Goal: Feedback & Contribution: Submit feedback/report problem

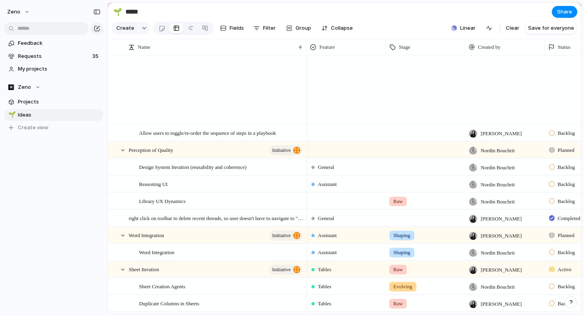
scroll to position [579, 0]
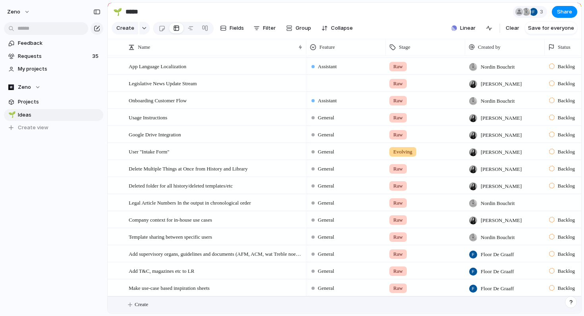
click at [167, 303] on button "Create" at bounding box center [355, 305] width 478 height 16
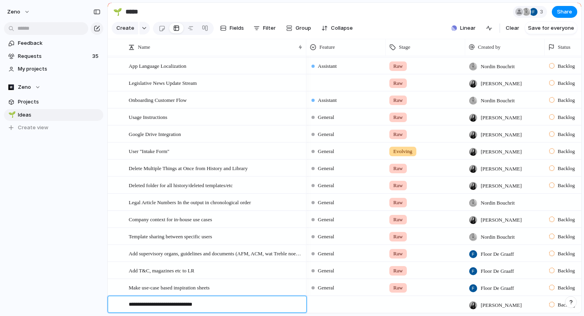
type textarea "**********"
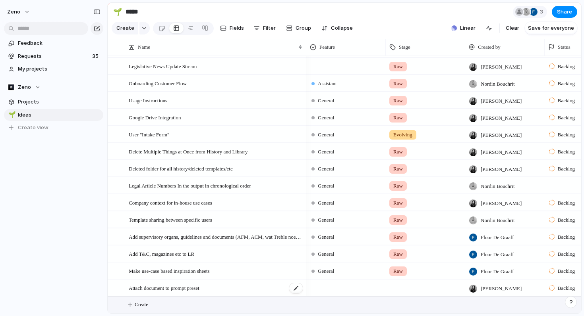
click at [183, 285] on span "Attach document to prompt preset" at bounding box center [164, 288] width 71 height 9
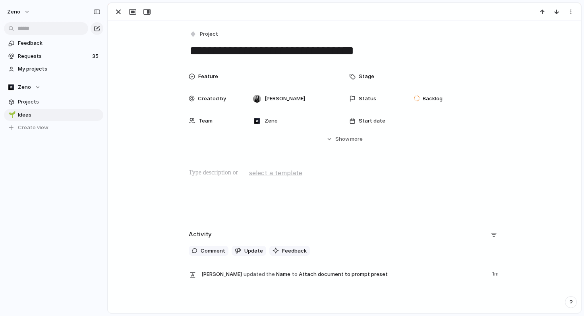
click at [395, 52] on textarea "**********" at bounding box center [344, 50] width 311 height 17
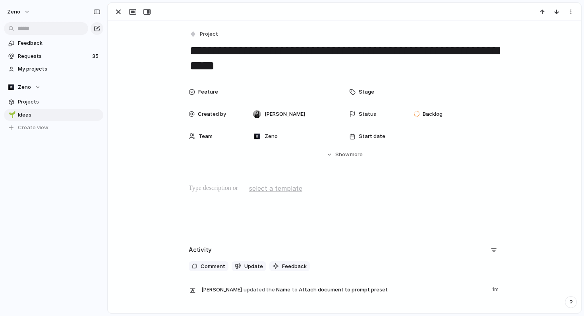
type textarea "**********"
click at [374, 91] on div "Stage" at bounding box center [374, 92] width 51 height 8
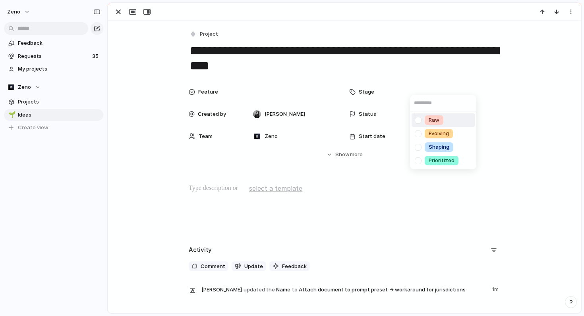
click at [428, 117] on div "Raw" at bounding box center [433, 121] width 19 height 10
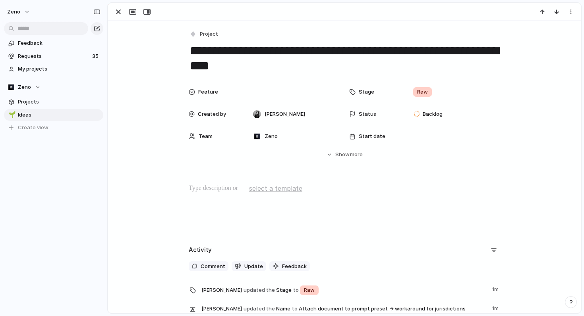
click at [229, 187] on p at bounding box center [344, 189] width 311 height 10
click at [210, 93] on span "Feature" at bounding box center [208, 92] width 20 height 8
click at [270, 120] on div "Assistant" at bounding box center [281, 120] width 31 height 8
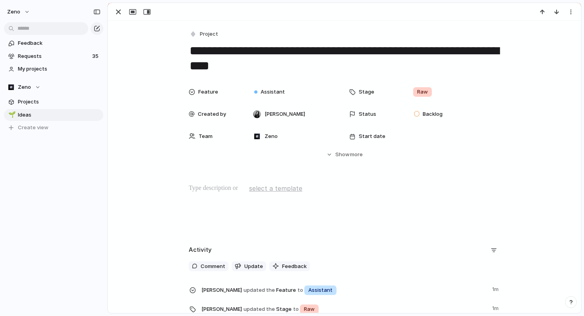
click at [208, 93] on span "Feature" at bounding box center [208, 92] width 20 height 8
click at [217, 185] on div "Assistant Tables General Legal Research" at bounding box center [292, 158] width 584 height 316
click at [217, 191] on p at bounding box center [344, 189] width 311 height 10
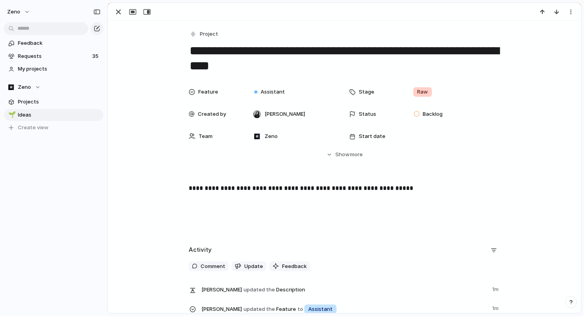
click at [363, 189] on p "**********" at bounding box center [344, 189] width 311 height 10
click at [403, 191] on p "**********" at bounding box center [344, 189] width 311 height 10
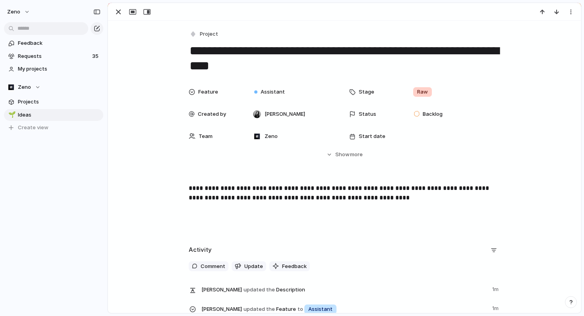
click at [314, 199] on p "**********" at bounding box center [344, 193] width 311 height 19
click at [402, 201] on p "**********" at bounding box center [344, 193] width 311 height 19
click at [157, 127] on div "Feature Assistant Stage Raw Created by Natali Petras Status Backlog Team Zeno S…" at bounding box center [344, 121] width 453 height 75
click at [120, 11] on div "button" at bounding box center [119, 12] width 10 height 10
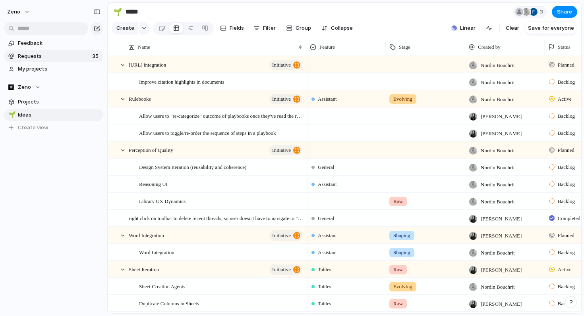
click at [67, 58] on span "Requests" at bounding box center [54, 56] width 72 height 8
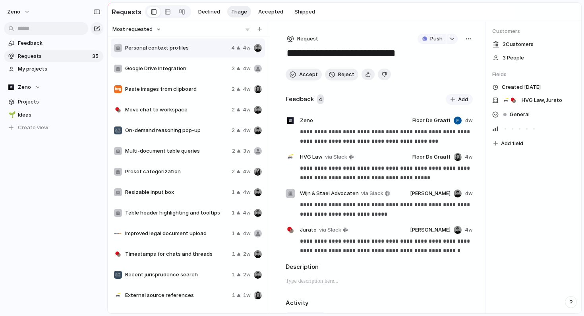
click at [174, 72] on span "Google Drive Integration" at bounding box center [176, 69] width 103 height 8
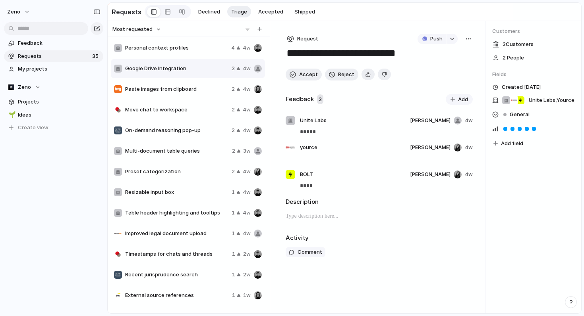
click at [175, 88] on span "Paste images from clipboard" at bounding box center [176, 89] width 103 height 8
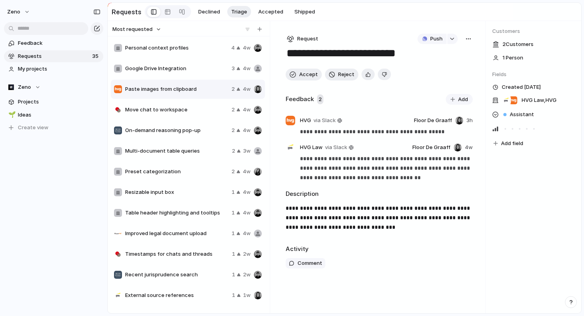
click at [165, 75] on div "Google Drive Integration 3 4w" at bounding box center [188, 68] width 154 height 19
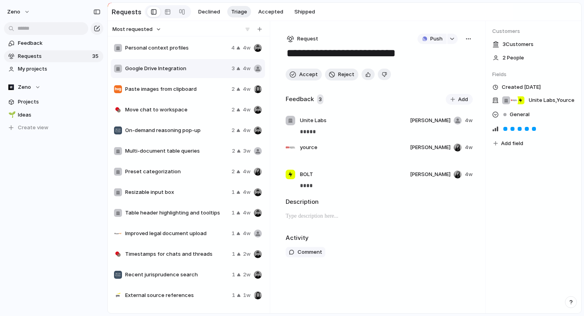
click at [297, 217] on p at bounding box center [379, 217] width 187 height 10
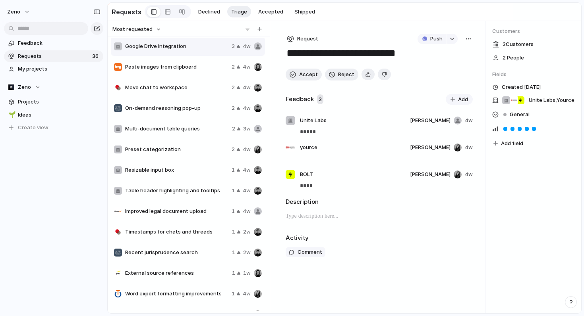
click at [161, 91] on span "Move chat to workspace" at bounding box center [176, 88] width 103 height 8
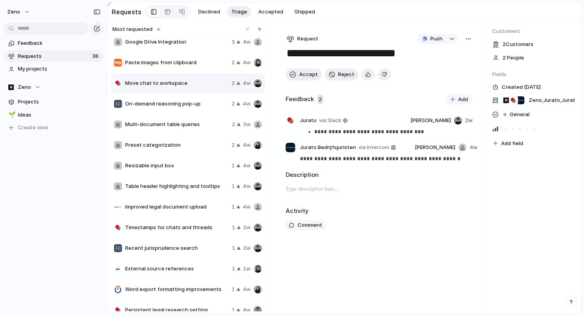
scroll to position [25, 0]
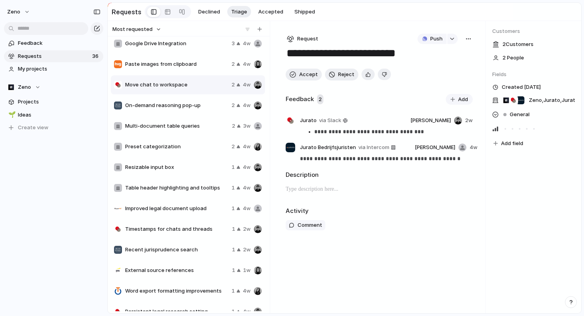
click at [166, 106] on span "On-demand reasoning pop-up" at bounding box center [176, 106] width 103 height 8
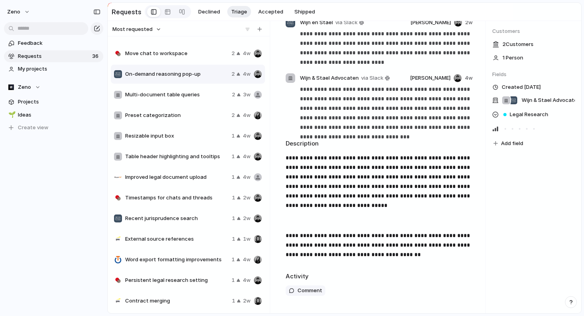
scroll to position [57, 0]
click at [182, 117] on span "Preset categorization" at bounding box center [176, 115] width 103 height 8
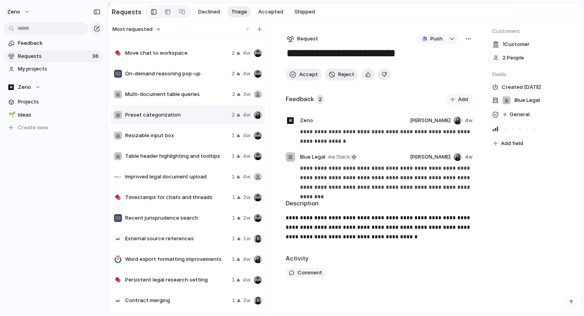
click at [183, 134] on span "Resizable input box" at bounding box center [176, 136] width 103 height 8
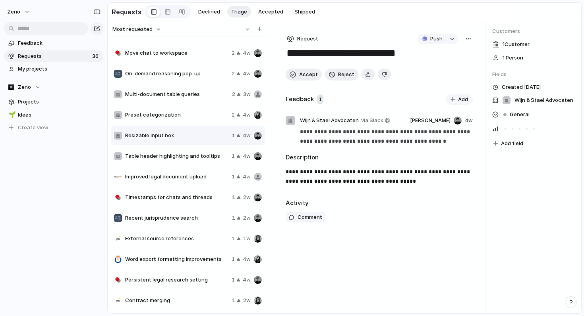
click at [179, 157] on span "Table header highlighting and tooltips" at bounding box center [176, 156] width 103 height 8
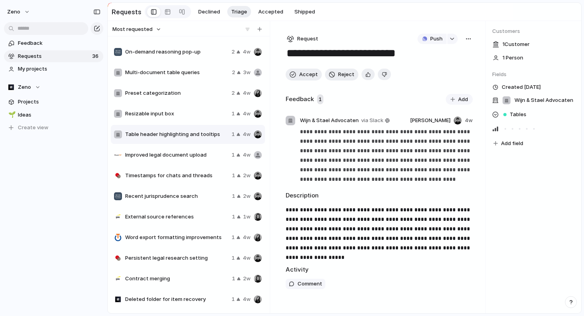
scroll to position [78, 0]
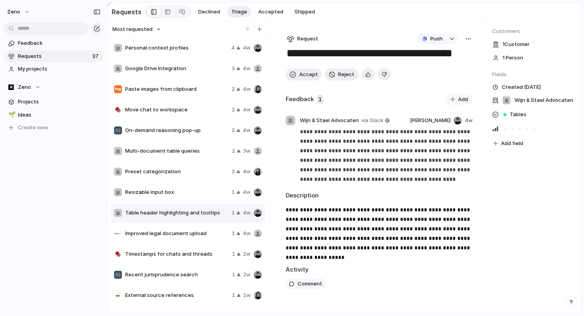
click at [226, 235] on span "Improved legal document upload" at bounding box center [176, 234] width 103 height 8
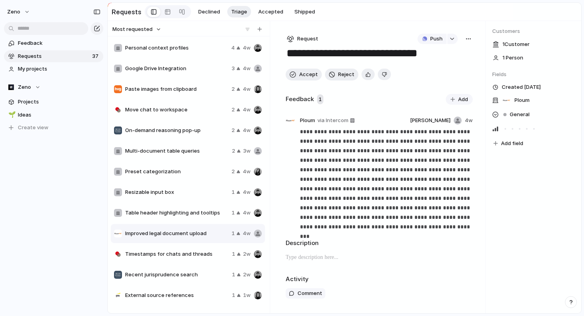
click at [226, 235] on span "Improved legal document upload" at bounding box center [176, 234] width 103 height 8
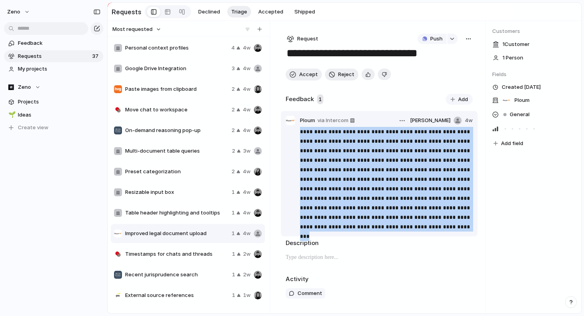
drag, startPoint x: 348, startPoint y: 228, endPoint x: 297, endPoint y: 133, distance: 108.0
click at [297, 133] on div "**********" at bounding box center [379, 179] width 187 height 105
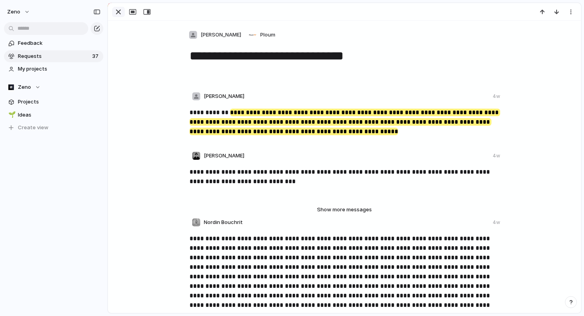
click at [118, 12] on div "button" at bounding box center [119, 12] width 10 height 10
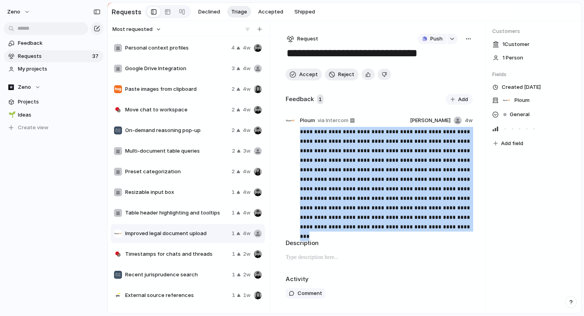
click at [348, 266] on div at bounding box center [379, 260] width 187 height 15
click at [338, 75] on span "Reject" at bounding box center [346, 75] width 16 height 8
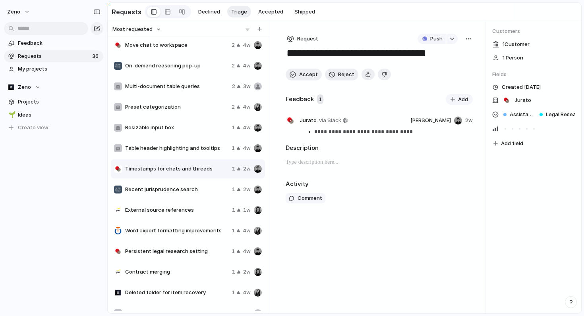
scroll to position [79, 0]
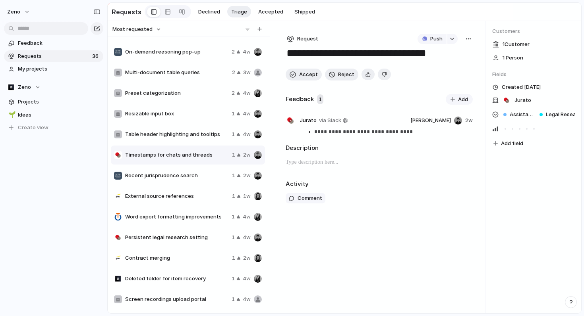
click at [172, 195] on span "External source references" at bounding box center [177, 197] width 104 height 8
type textarea "**********"
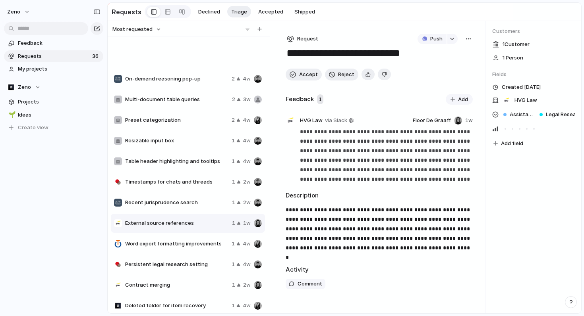
scroll to position [29, 0]
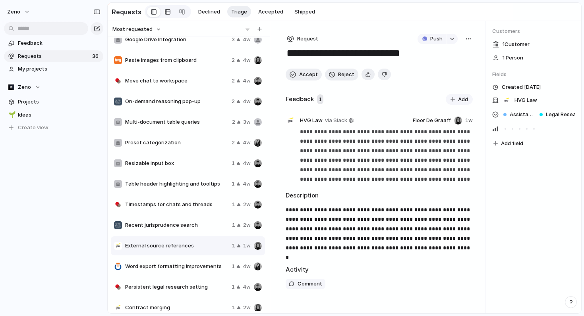
click at [167, 12] on div at bounding box center [167, 12] width 6 height 13
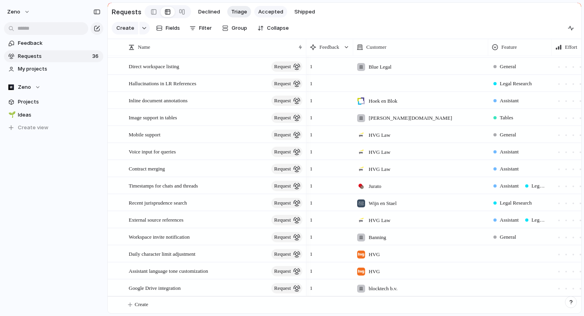
click at [264, 9] on span "Accepted" at bounding box center [270, 12] width 25 height 8
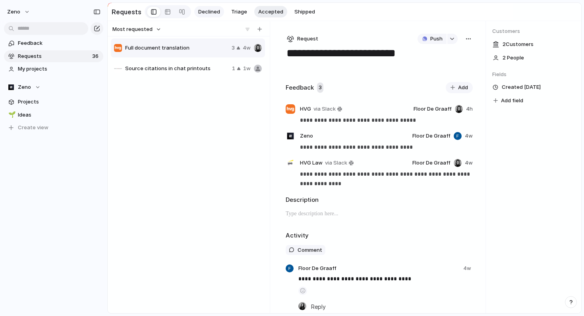
click at [208, 11] on span "Declined" at bounding box center [209, 12] width 22 height 8
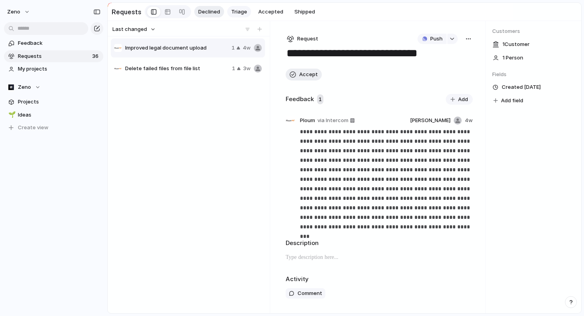
click at [232, 14] on span "Triage" at bounding box center [239, 12] width 16 height 8
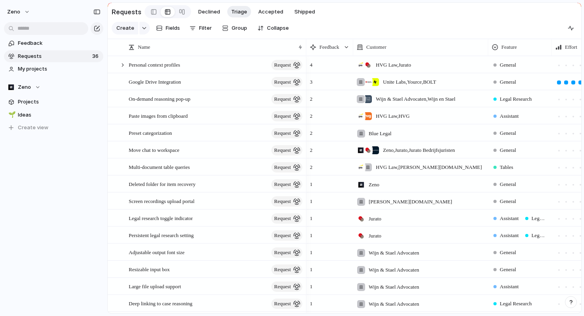
click at [249, 14] on div "Declined Triage Accepted Shipped" at bounding box center [256, 12] width 125 height 12
click at [259, 14] on span "Accepted" at bounding box center [270, 12] width 25 height 8
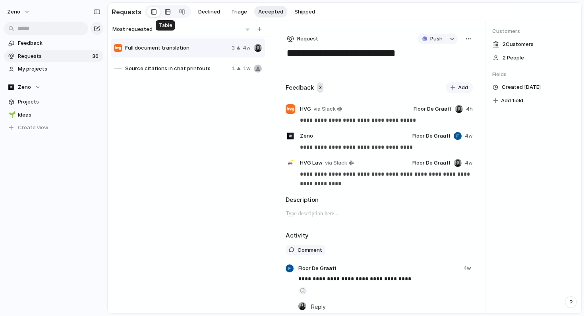
click at [164, 11] on div at bounding box center [167, 12] width 6 height 13
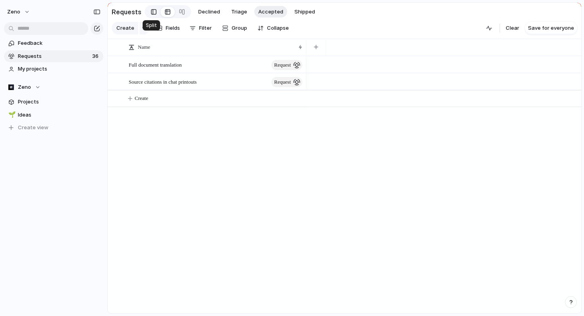
click at [147, 12] on link at bounding box center [154, 12] width 14 height 13
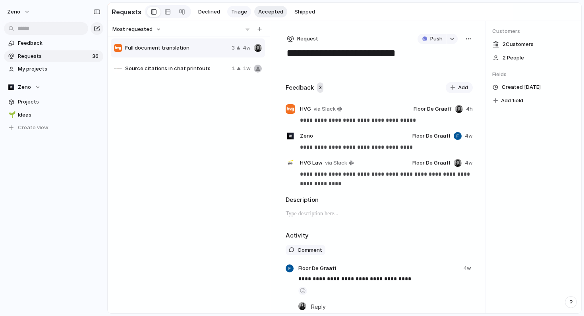
click at [231, 15] on span "Triage" at bounding box center [239, 12] width 16 height 8
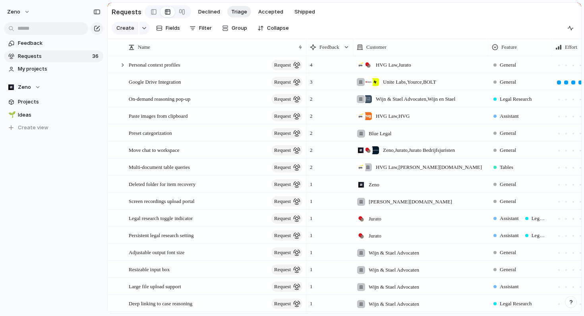
click at [160, 12] on link at bounding box center [167, 12] width 14 height 13
click at [151, 12] on div at bounding box center [154, 12] width 6 height 12
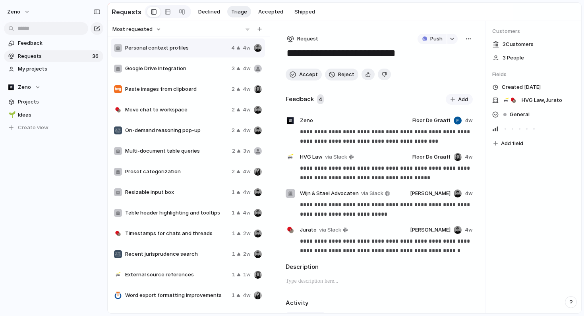
click at [179, 88] on span "Paste images from clipboard" at bounding box center [176, 89] width 103 height 8
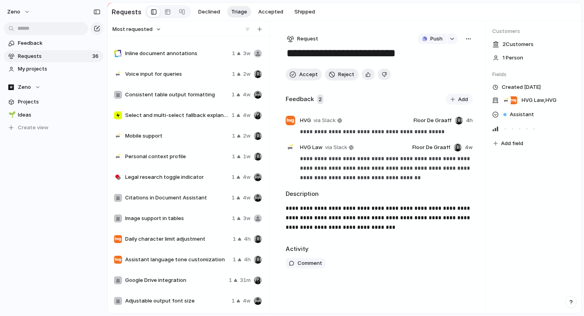
click at [191, 201] on span "Citations in Document Assistant" at bounding box center [176, 198] width 103 height 8
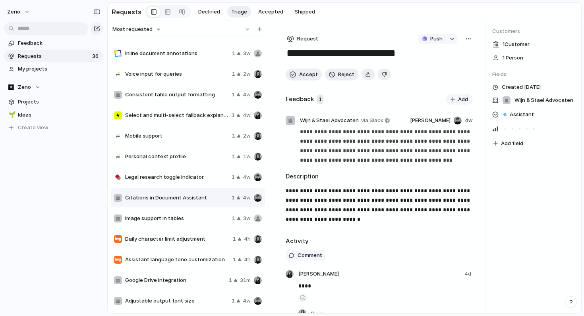
click at [172, 219] on span "Image support in tables" at bounding box center [177, 219] width 104 height 8
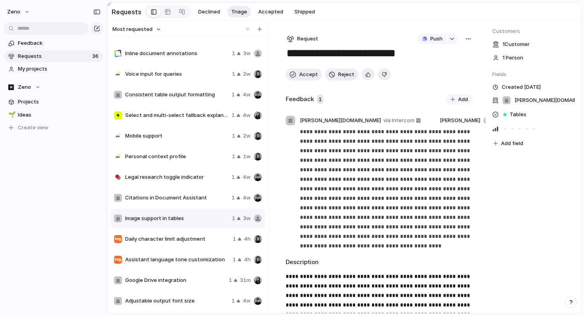
click at [173, 237] on span "Daily character limit adjustment" at bounding box center [177, 239] width 104 height 8
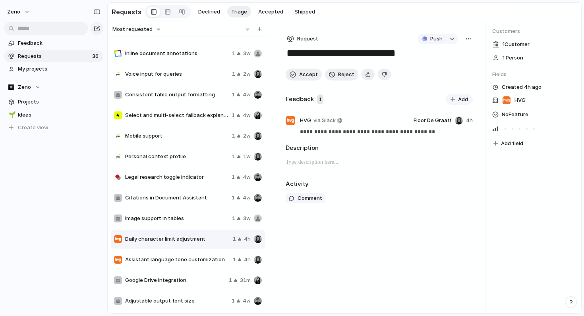
click at [159, 136] on span "Mobile support" at bounding box center [177, 136] width 104 height 8
click at [162, 152] on div "Personal context profile 1 1w" at bounding box center [188, 156] width 154 height 19
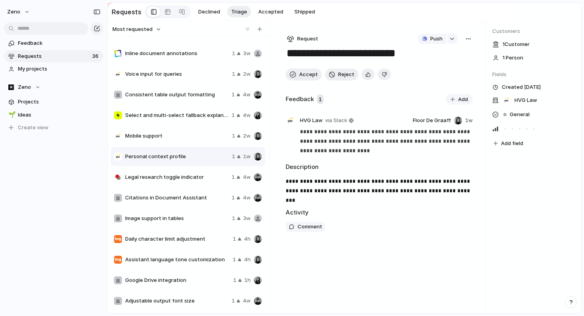
click at [158, 142] on div "Mobile support 1 2w" at bounding box center [188, 136] width 154 height 19
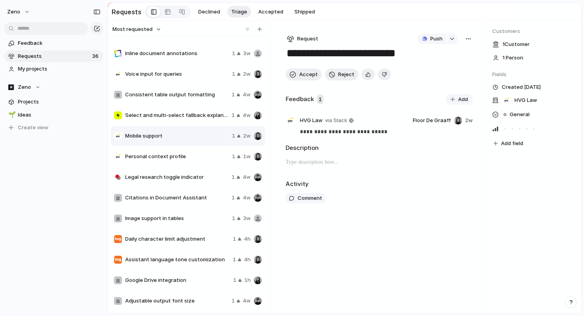
click at [164, 164] on div "Personal context profile 1 1w" at bounding box center [188, 156] width 154 height 19
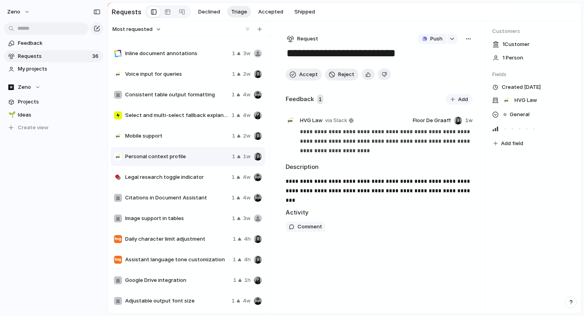
click at [161, 180] on span "Legal research toggle indicator" at bounding box center [176, 178] width 103 height 8
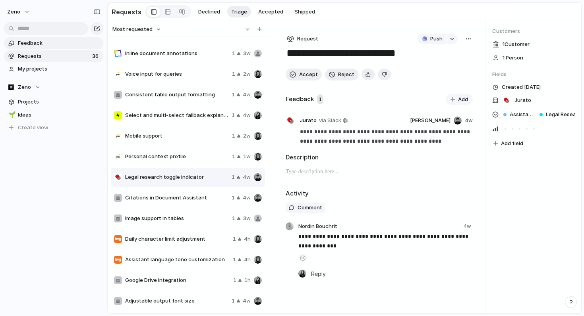
click at [52, 47] on link "Feedback" at bounding box center [53, 43] width 99 height 12
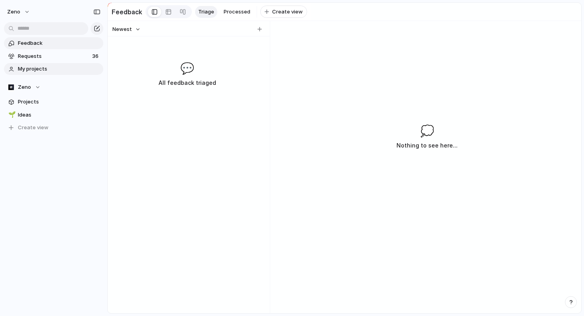
click at [58, 69] on span "My projects" at bounding box center [59, 69] width 83 height 8
